Goal: Task Accomplishment & Management: Complete application form

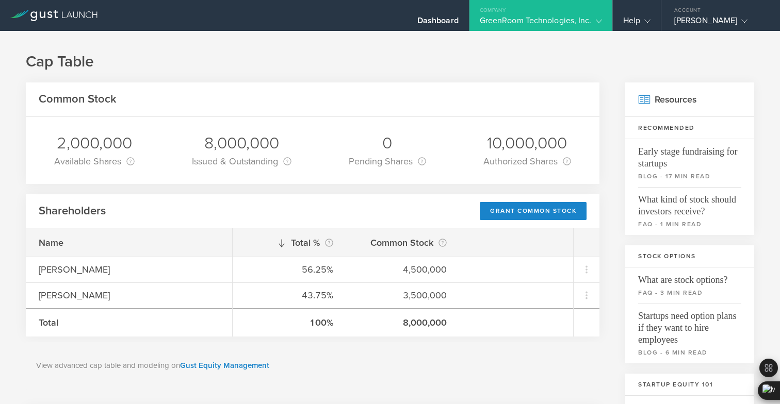
click at [551, 202] on div "Shareholders Grant Common Stock" at bounding box center [313, 211] width 574 height 35
click at [551, 206] on div "Grant Common Stock" at bounding box center [533, 211] width 107 height 18
click at [640, 20] on gust-icon at bounding box center [645, 20] width 10 height 10
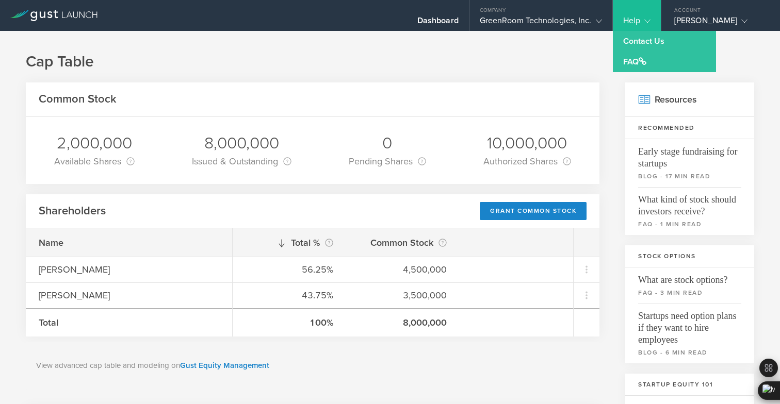
click at [536, 55] on h1 "Cap Table" at bounding box center [390, 62] width 728 height 21
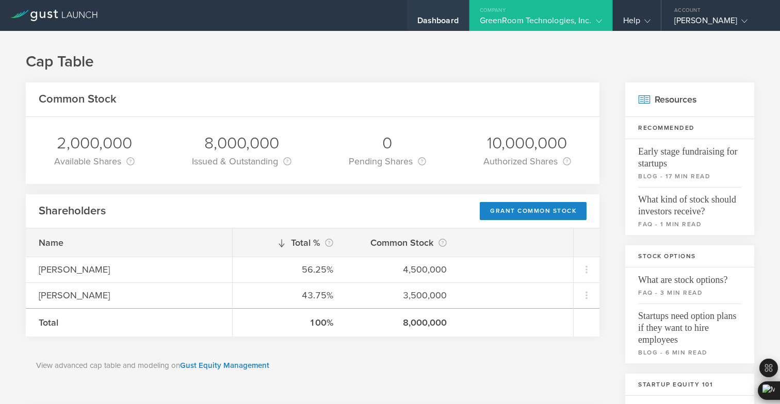
click at [439, 20] on div "Dashboard" at bounding box center [438, 15] width 62 height 31
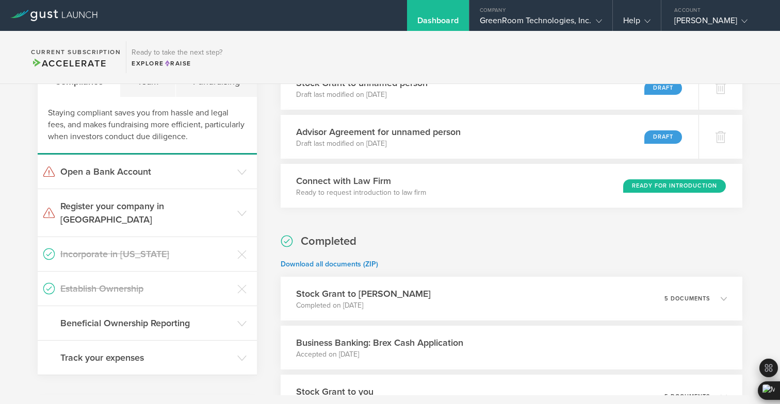
scroll to position [219, 0]
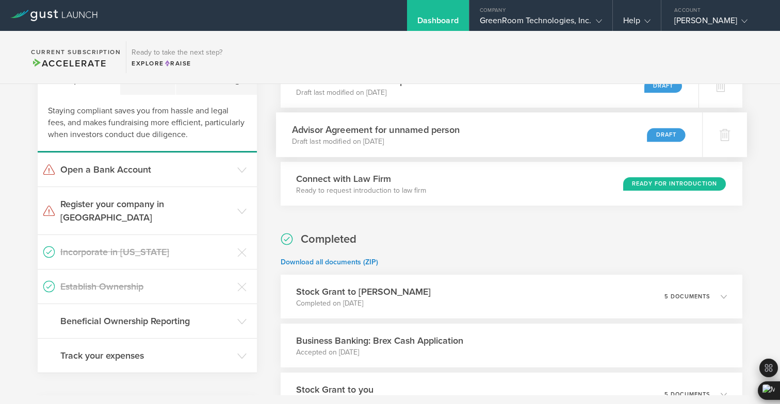
click at [402, 128] on h3 "Advisor Agreement for unnamed person" at bounding box center [375, 130] width 168 height 14
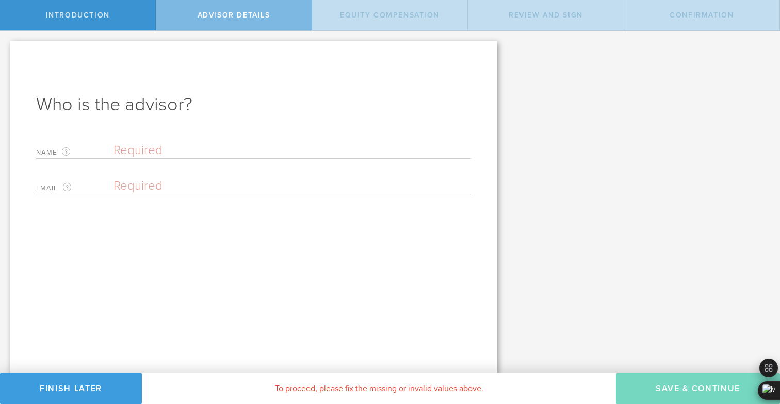
click at [223, 152] on input "text" at bounding box center [291, 150] width 357 height 15
type input "[PERSON_NAME]"
click at [224, 179] on input "email" at bounding box center [289, 185] width 352 height 15
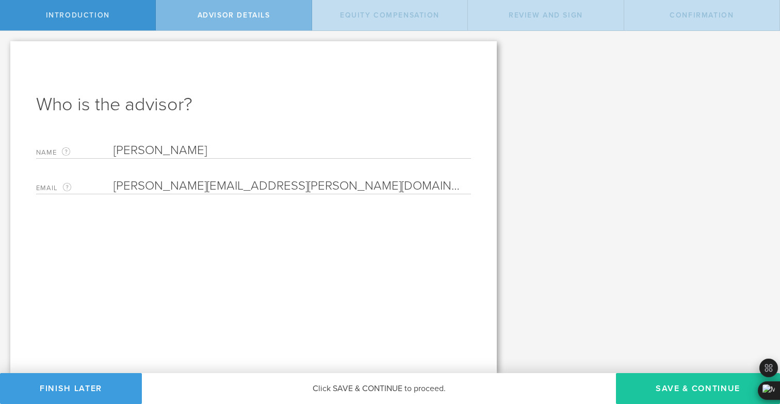
type input "[PERSON_NAME][EMAIL_ADDRESS][PERSON_NAME][DOMAIN_NAME]"
click at [645, 394] on button "Save & Continue" at bounding box center [698, 388] width 164 height 31
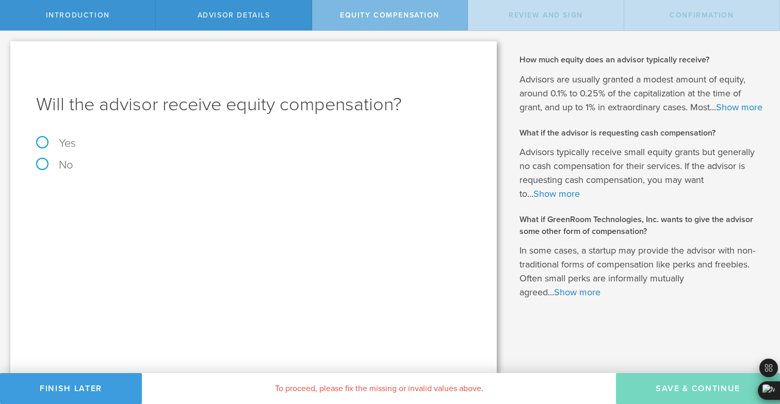
drag, startPoint x: 584, startPoint y: 265, endPoint x: 589, endPoint y: 281, distance: 17.1
click at [589, 281] on p "In some cases, a startup may provide the advisor with non-traditional forms of …" at bounding box center [641, 272] width 245 height 56
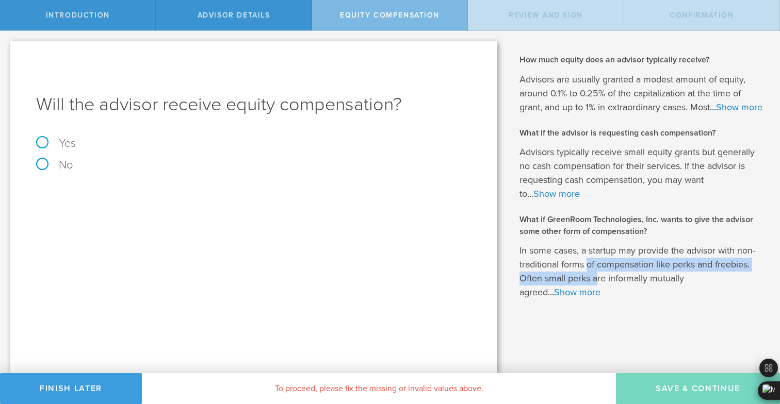
drag, startPoint x: 589, startPoint y: 275, endPoint x: 598, endPoint y: 286, distance: 14.3
click at [598, 286] on p "In some cases, a startup may provide the advisor with non-traditional forms of …" at bounding box center [641, 272] width 245 height 56
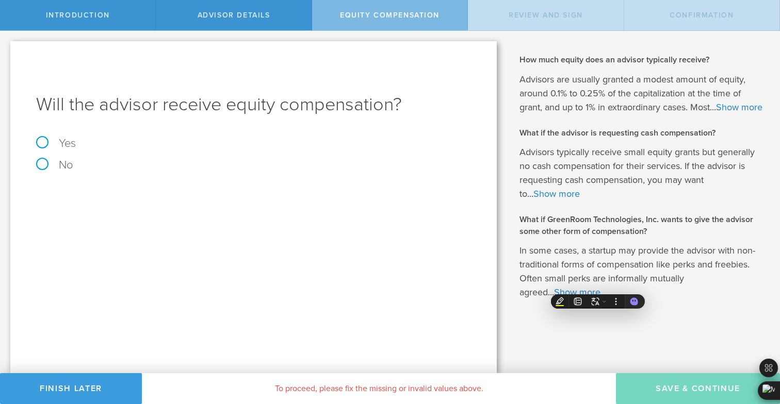
click at [598, 282] on p "In some cases, a startup may provide the advisor with non-traditional forms of …" at bounding box center [641, 272] width 245 height 56
click at [583, 298] on link "Show more" at bounding box center [577, 292] width 46 height 11
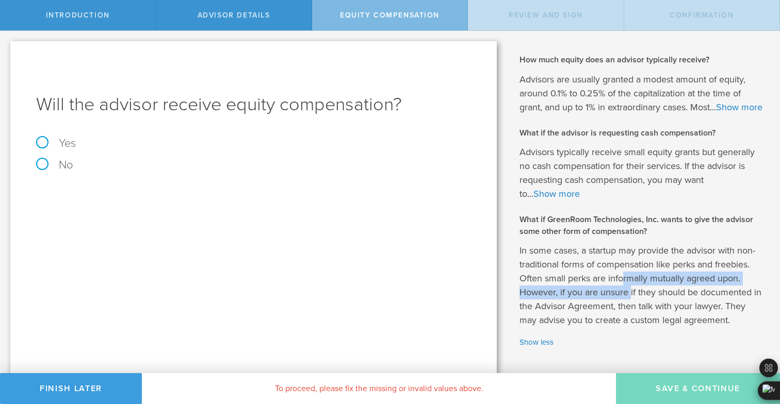
drag, startPoint x: 624, startPoint y: 291, endPoint x: 631, endPoint y: 307, distance: 17.3
click at [631, 307] on p "In some cases, a startup may provide the advisor with non-traditional forms of …" at bounding box center [641, 286] width 245 height 84
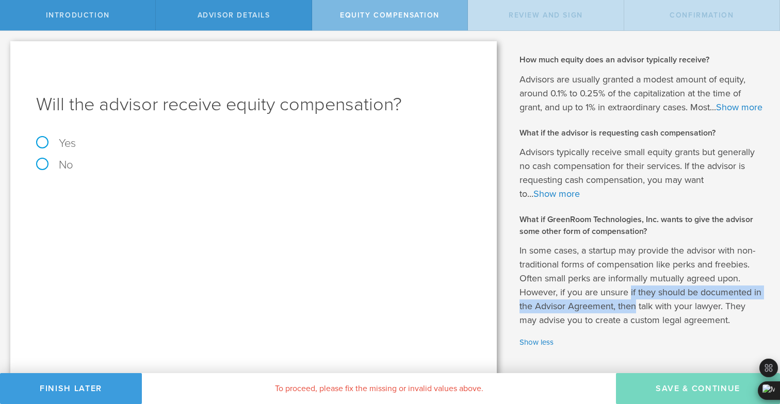
drag, startPoint x: 631, startPoint y: 307, endPoint x: 634, endPoint y: 318, distance: 11.4
click at [634, 318] on p "In some cases, a startup may provide the advisor with non-traditional forms of …" at bounding box center [641, 286] width 245 height 84
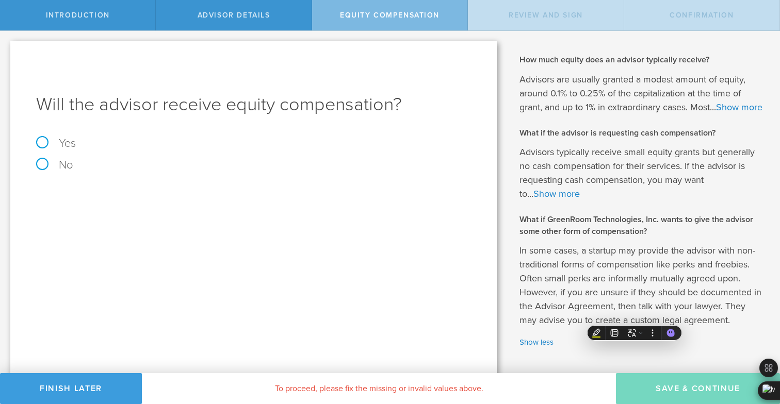
click at [636, 305] on p "In some cases, a startup may provide the advisor with non-traditional forms of …" at bounding box center [641, 286] width 245 height 84
click at [61, 146] on label "Yes" at bounding box center [253, 143] width 435 height 11
click at [7, 47] on input "Yes" at bounding box center [3, 39] width 7 height 17
radio input "true"
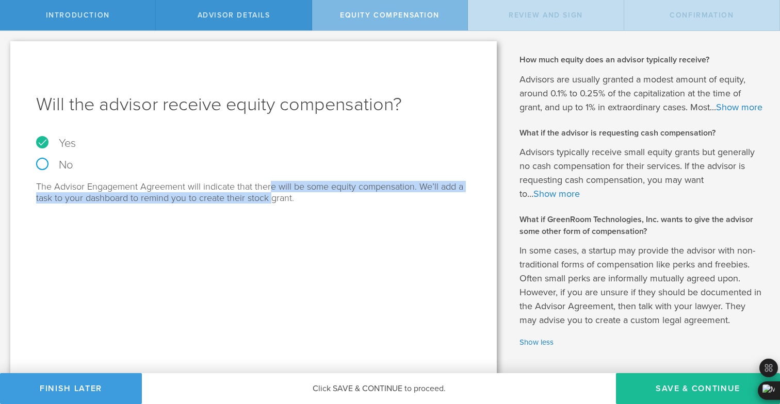
drag, startPoint x: 268, startPoint y: 182, endPoint x: 272, endPoint y: 194, distance: 12.9
click at [272, 194] on p "The Advisor Engagement Agreement will indicate that there will be some equity c…" at bounding box center [253, 192] width 435 height 23
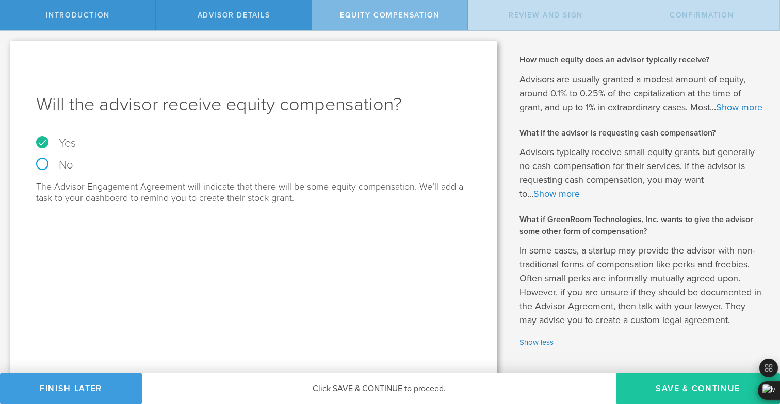
click at [684, 391] on button "Save & Continue" at bounding box center [698, 388] width 164 height 31
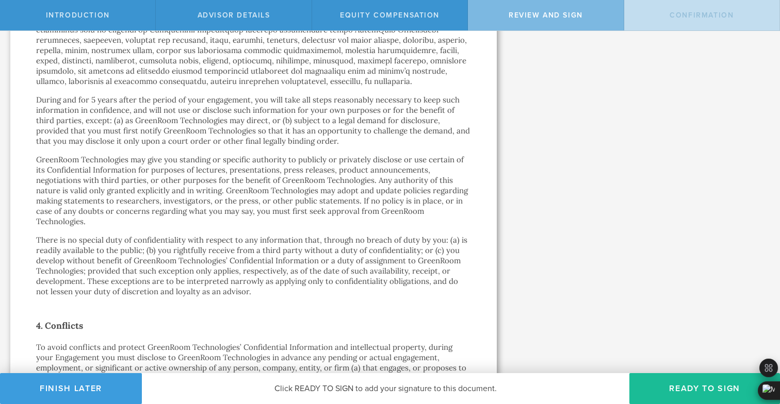
scroll to position [809, 0]
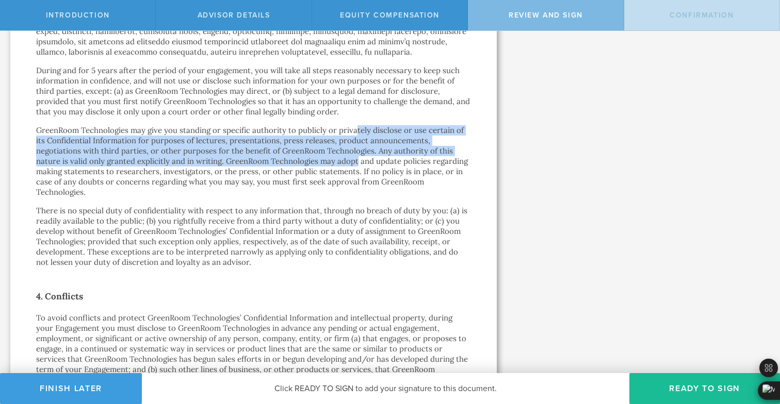
drag, startPoint x: 354, startPoint y: 122, endPoint x: 356, endPoint y: 146, distance: 24.3
click at [356, 147] on p "GreenRoom Technologies may give you standing or specific authority to publicly …" at bounding box center [253, 161] width 435 height 72
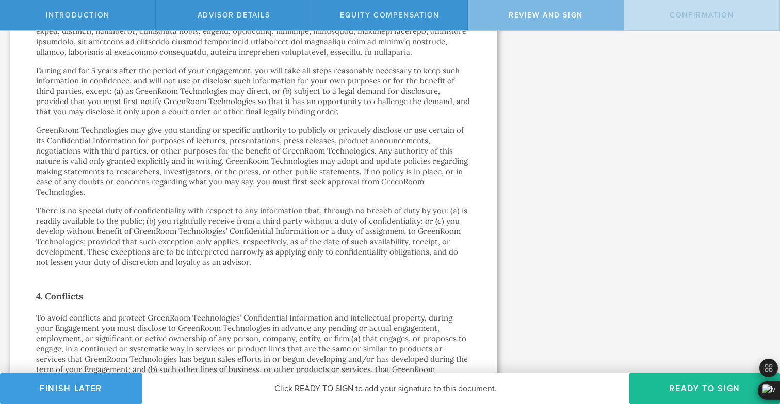
click at [334, 125] on p "GreenRoom Technologies may give you standing or specific authority to publicly …" at bounding box center [253, 161] width 435 height 72
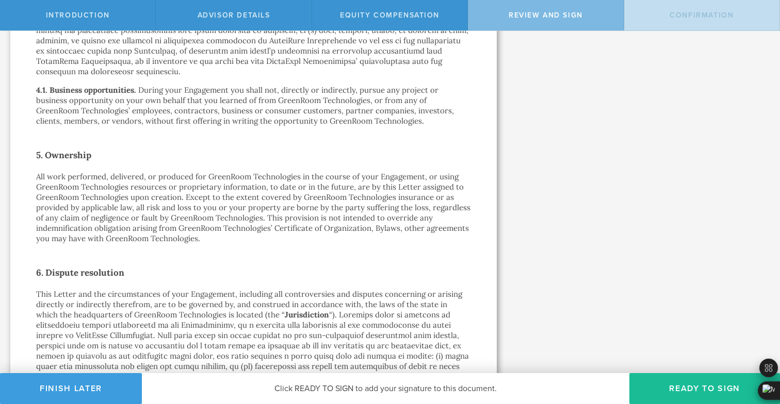
scroll to position [1297, 0]
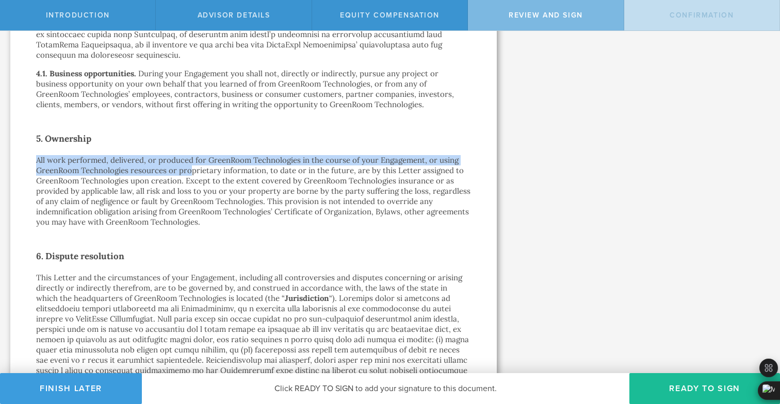
drag, startPoint x: 191, startPoint y: 134, endPoint x: 191, endPoint y: 146, distance: 12.4
click at [191, 155] on p "All work performed, delivered, or produced for GreenRoom Technologies in the co…" at bounding box center [253, 191] width 435 height 72
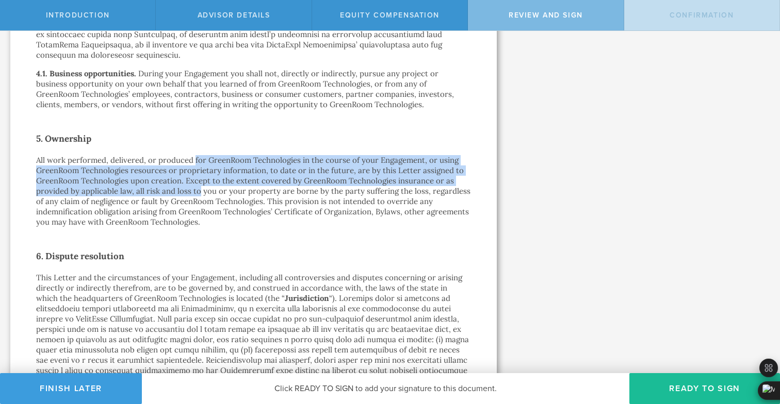
drag, startPoint x: 193, startPoint y: 142, endPoint x: 197, endPoint y: 172, distance: 30.2
click at [197, 172] on p "All work performed, delivered, or produced for GreenRoom Technologies in the co…" at bounding box center [253, 191] width 435 height 72
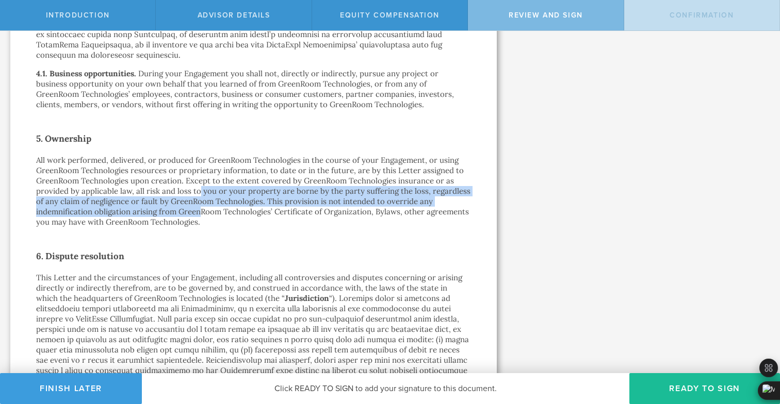
drag, startPoint x: 197, startPoint y: 172, endPoint x: 200, endPoint y: 196, distance: 23.9
click at [200, 196] on p "All work performed, delivered, or produced for GreenRoom Technologies in the co…" at bounding box center [253, 191] width 435 height 72
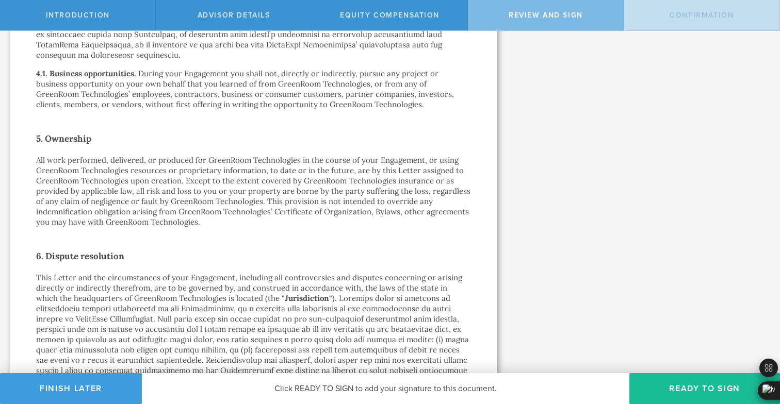
click at [272, 69] on p "During your Engagement you shall not, directly or indirectly, pursue any projec…" at bounding box center [245, 89] width 418 height 41
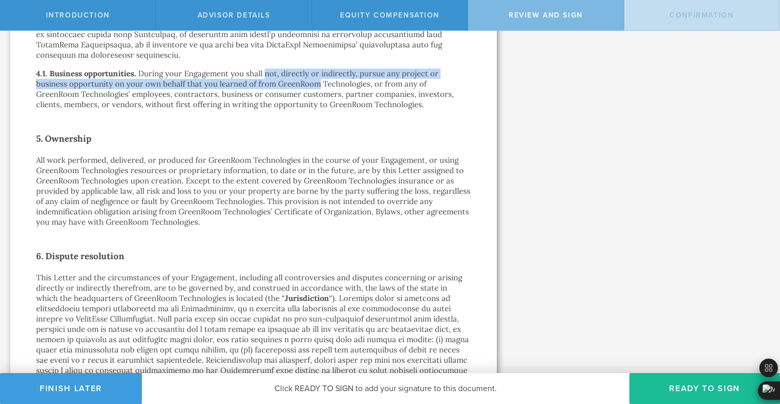
drag, startPoint x: 272, startPoint y: 51, endPoint x: 275, endPoint y: 67, distance: 16.3
click at [275, 69] on p "During your Engagement you shall not, directly or indirectly, pursue any projec…" at bounding box center [245, 89] width 418 height 41
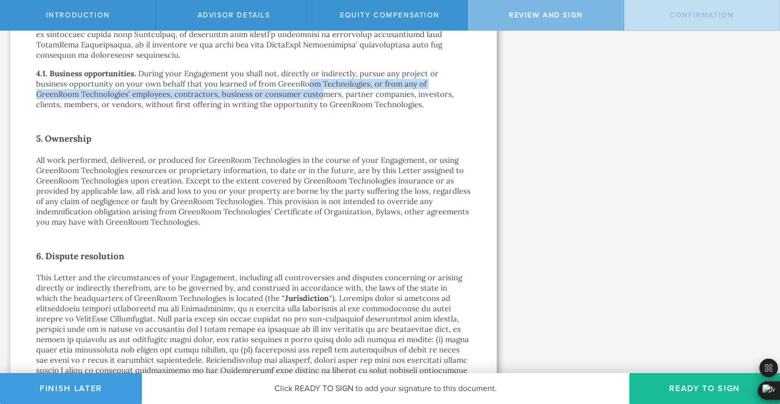
drag, startPoint x: 273, startPoint y: 62, endPoint x: 275, endPoint y: 70, distance: 7.5
click at [275, 70] on p "During your Engagement you shall not, directly or indirectly, pursue any projec…" at bounding box center [245, 89] width 418 height 41
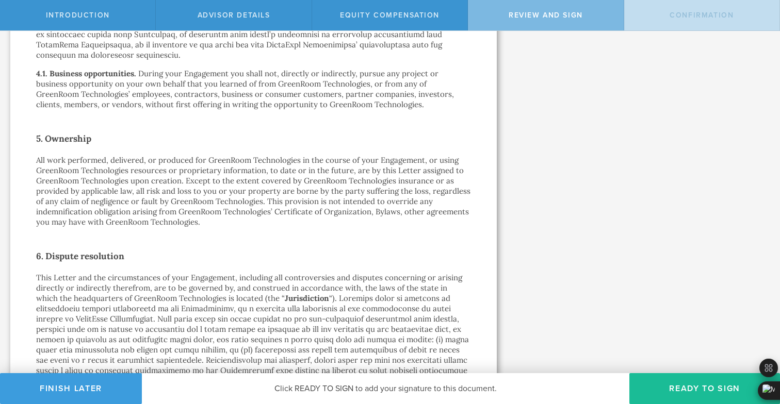
click at [275, 69] on p "During your Engagement you shall not, directly or indirectly, pursue any projec…" at bounding box center [245, 89] width 418 height 41
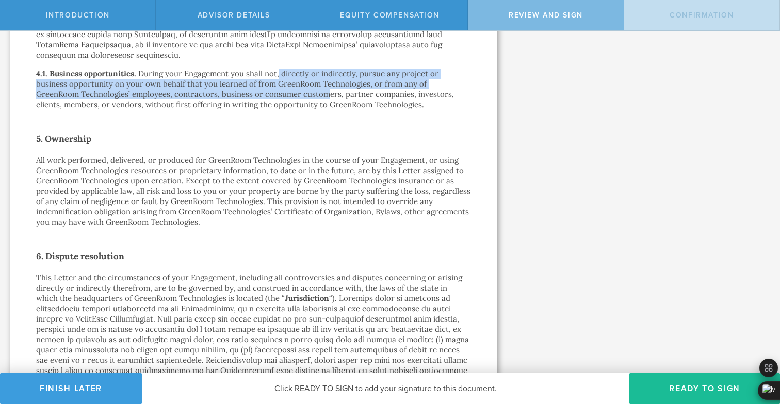
drag, startPoint x: 278, startPoint y: 51, endPoint x: 280, endPoint y: 69, distance: 18.7
click at [280, 69] on p "During your Engagement you shall not, directly or indirectly, pursue any projec…" at bounding box center [245, 89] width 418 height 41
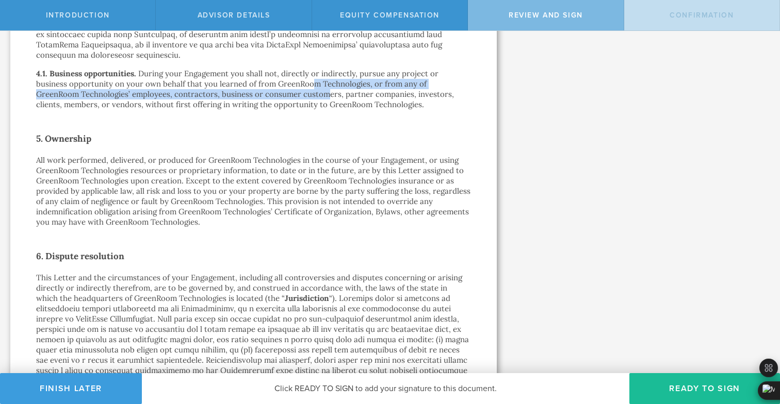
drag, startPoint x: 280, startPoint y: 61, endPoint x: 282, endPoint y: 77, distance: 15.7
click at [282, 77] on p "During your Engagement you shall not, directly or indirectly, pursue any projec…" at bounding box center [245, 89] width 418 height 41
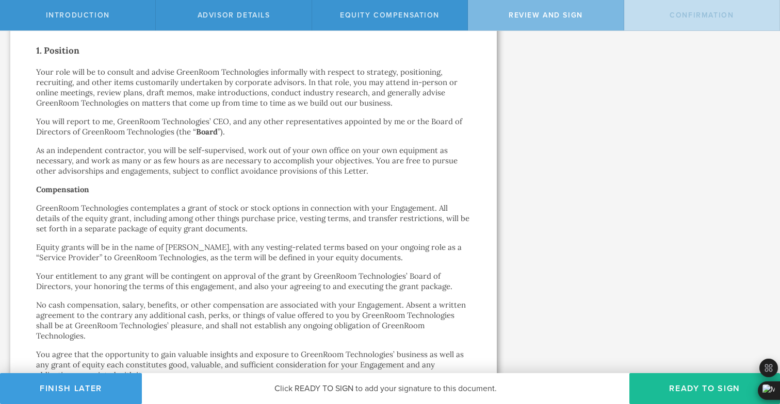
scroll to position [0, 0]
